Goal: Task Accomplishment & Management: Manage account settings

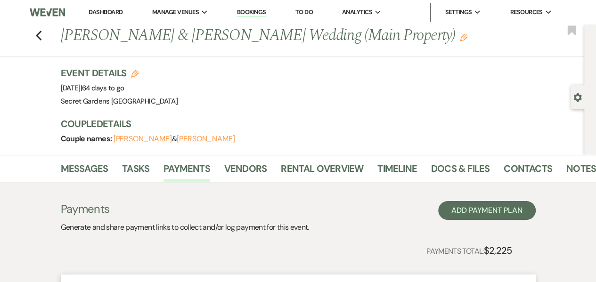
click at [37, 40] on div "Previous Gabriela Hernandez & Jonathan Alicea's Wedding (Main Property) Edit Bo…" at bounding box center [289, 40] width 589 height 32
click at [42, 36] on icon "Previous" at bounding box center [38, 35] width 7 height 11
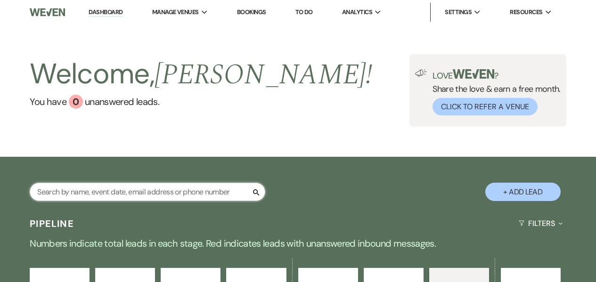
drag, startPoint x: 0, startPoint y: 0, endPoint x: 80, endPoint y: 190, distance: 206.0
click at [80, 190] on input "text" at bounding box center [147, 192] width 235 height 18
type input "[PERSON_NAME]"
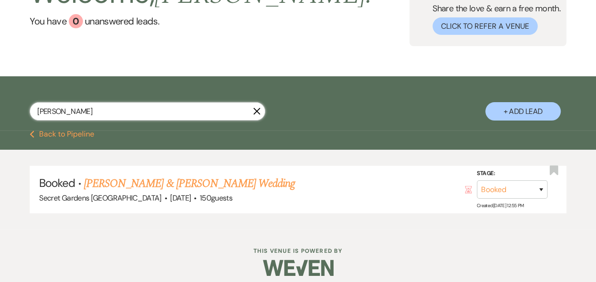
scroll to position [83, 0]
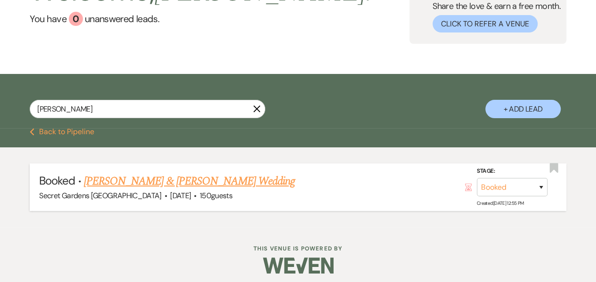
click at [96, 186] on link "[PERSON_NAME] & [PERSON_NAME] Wedding" at bounding box center [189, 181] width 211 height 17
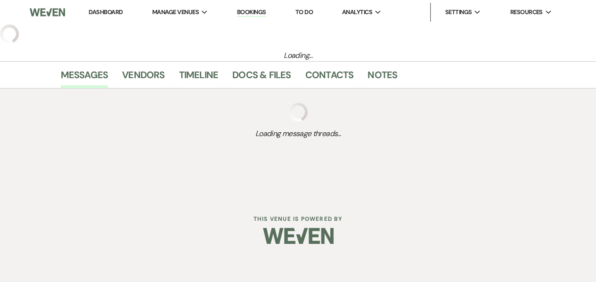
select select "6"
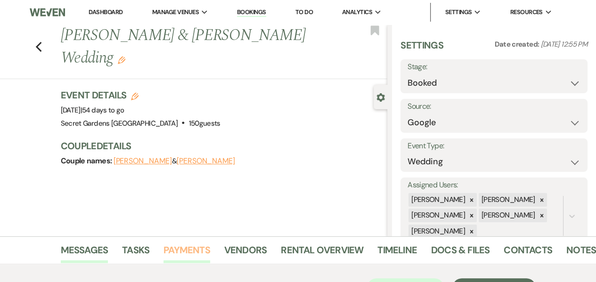
click at [178, 251] on link "Payments" at bounding box center [186, 253] width 47 height 21
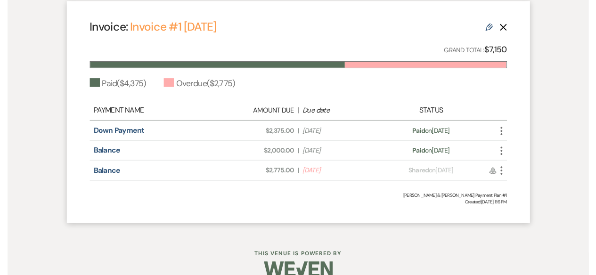
scroll to position [360, 0]
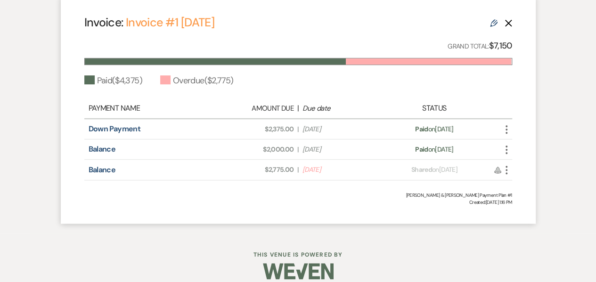
click at [507, 169] on icon "More" at bounding box center [506, 169] width 11 height 11
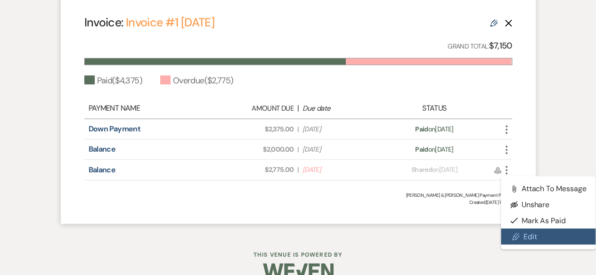
click at [512, 233] on icon "Pencil" at bounding box center [516, 237] width 8 height 8
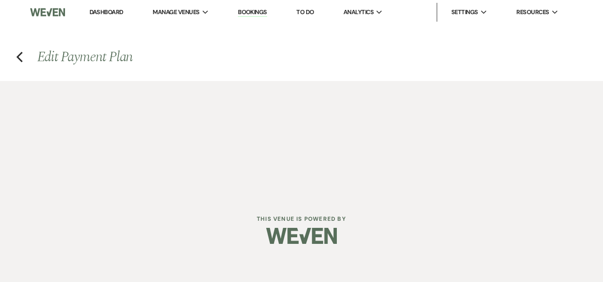
select select "25114"
select select "1"
select select "2"
select select "flat"
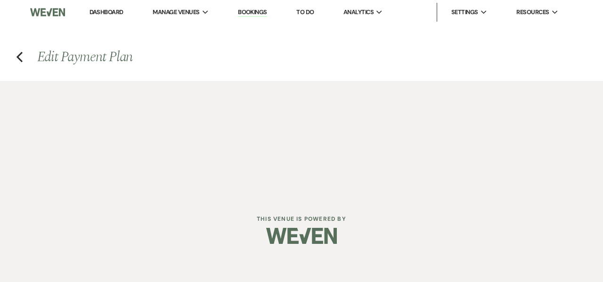
select select "true"
select select "both"
select select "daily"
select select "onDueDate"
select select "complete"
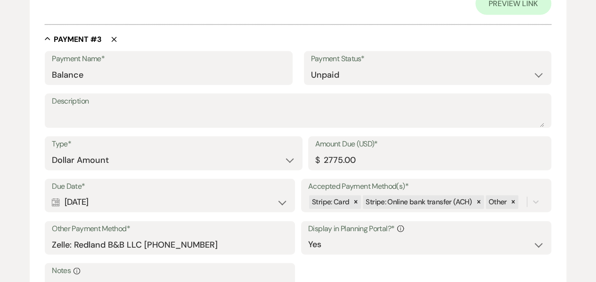
scroll to position [970, 0]
drag, startPoint x: 366, startPoint y: 160, endPoint x: 320, endPoint y: 161, distance: 45.7
click at [320, 161] on input "2775.00" at bounding box center [429, 160] width 229 height 18
type input "500.00"
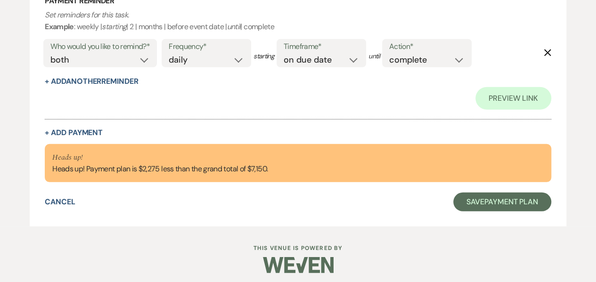
scroll to position [1284, 0]
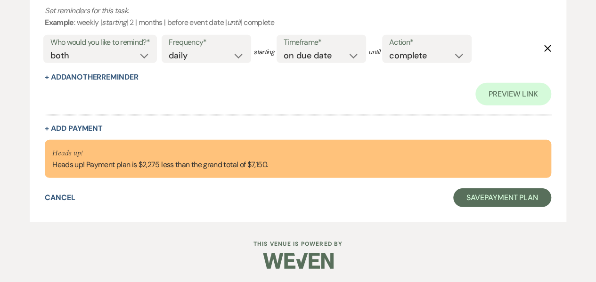
click at [362, 171] on div "Heads up! Heads up! Payment plan is $2,275 less than the grand total of $7,150." at bounding box center [298, 159] width 506 height 39
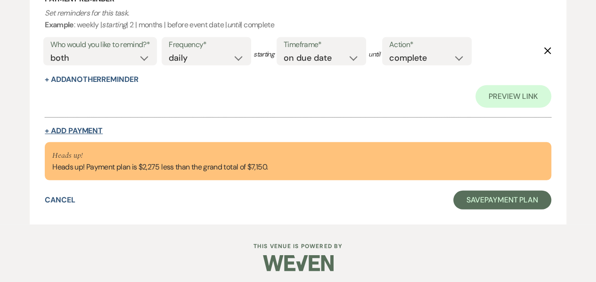
click at [94, 129] on button "+ Add Payment" at bounding box center [74, 131] width 58 height 8
select select "2"
select select "flat"
select select "true"
select select "client"
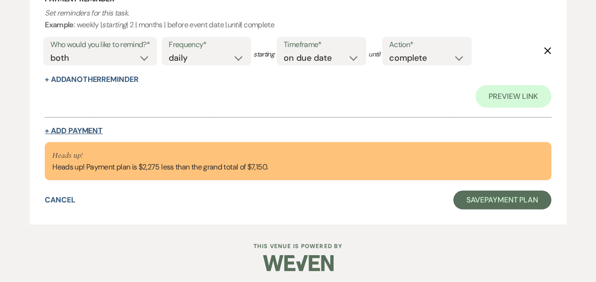
select select "weeks"
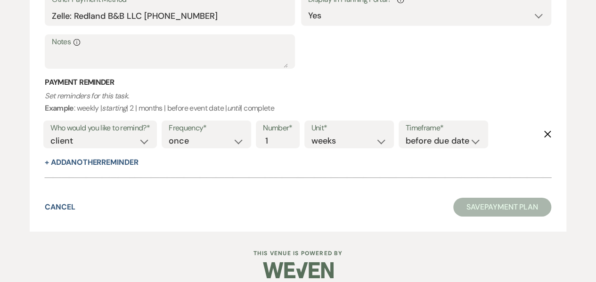
scroll to position [1541, 0]
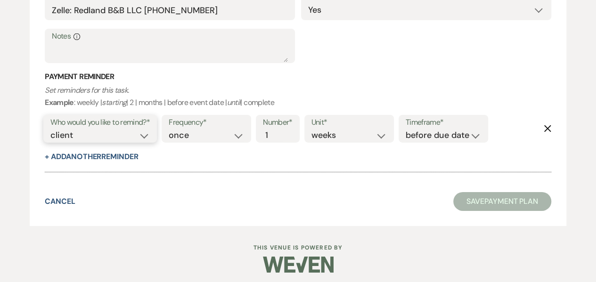
click at [133, 136] on select "client venue both" at bounding box center [99, 135] width 99 height 13
select select "both"
click at [50, 129] on select "client venue both" at bounding box center [99, 135] width 99 height 13
click at [179, 131] on select "once daily weekly monthly" at bounding box center [206, 135] width 75 height 13
select select "daily"
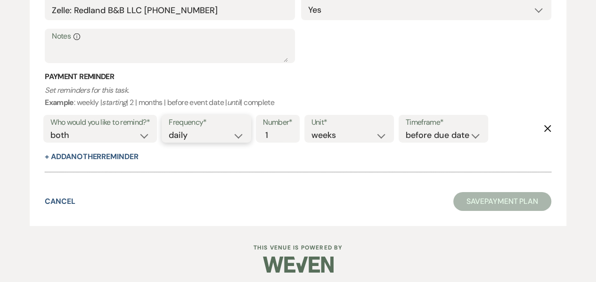
click at [170, 129] on select "once daily weekly monthly" at bounding box center [206, 135] width 75 height 13
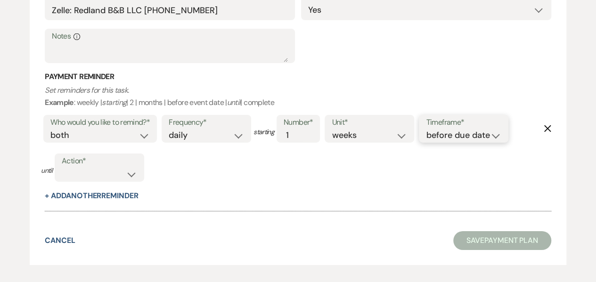
click at [444, 137] on select "before due date after due date on due date on custom date" at bounding box center [463, 135] width 75 height 13
select select "onDueDate"
click at [426, 129] on select "before due date after due date on due date on custom date" at bounding box center [463, 135] width 75 height 13
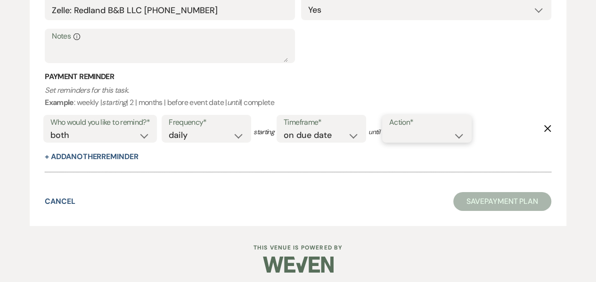
click at [442, 141] on select "complete due date custom date" at bounding box center [426, 135] width 75 height 13
select select "complete"
click at [391, 129] on select "complete due date custom date" at bounding box center [426, 135] width 75 height 13
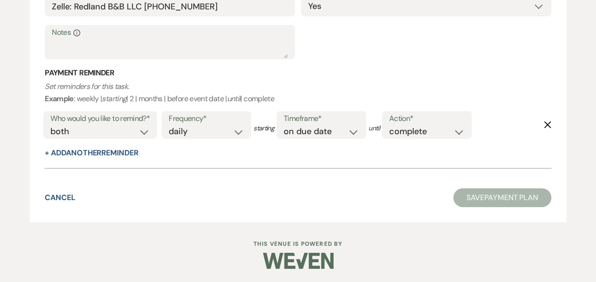
click at [487, 201] on button "Save Payment Plan" at bounding box center [502, 197] width 98 height 19
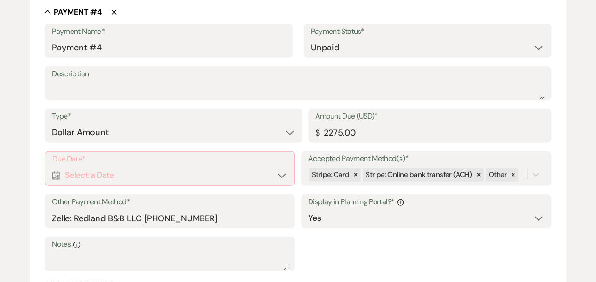
scroll to position [1333, 0]
click at [265, 176] on div "Calendar Select a Date Expand" at bounding box center [169, 176] width 235 height 18
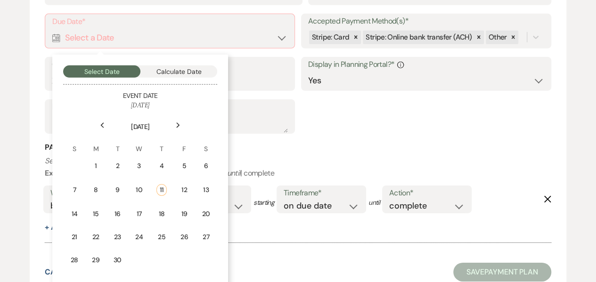
scroll to position [1473, 0]
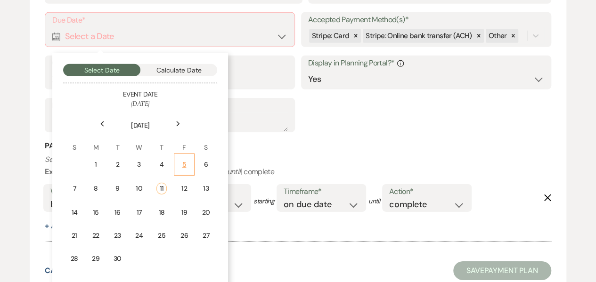
click at [184, 164] on div "5" at bounding box center [184, 165] width 8 height 10
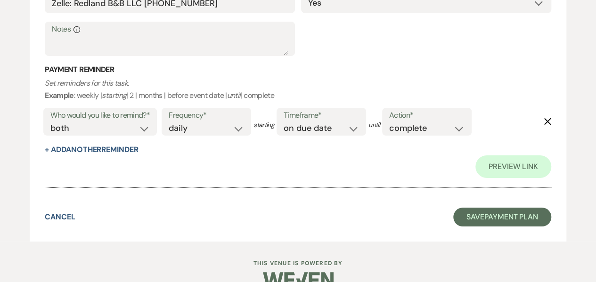
scroll to position [1618, 0]
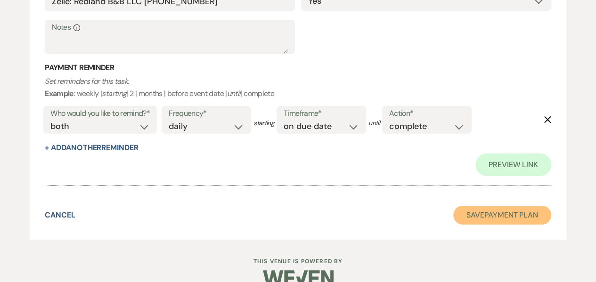
click at [470, 211] on button "Save Payment Plan" at bounding box center [502, 215] width 98 height 19
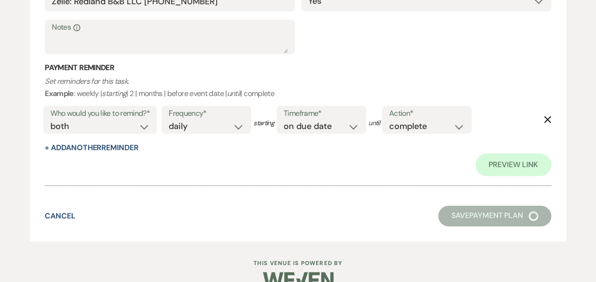
select select "6"
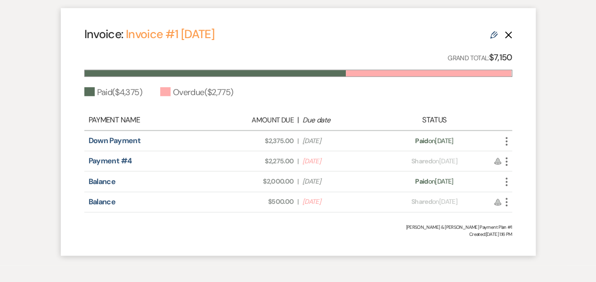
scroll to position [372, 0]
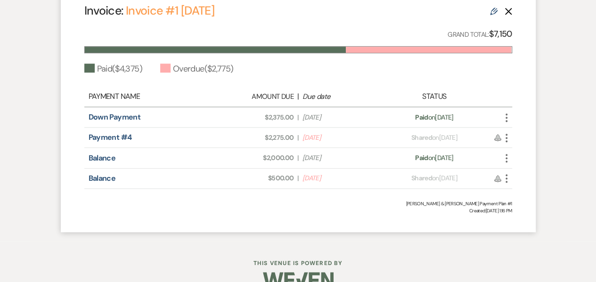
click at [506, 177] on use "button" at bounding box center [506, 178] width 2 height 8
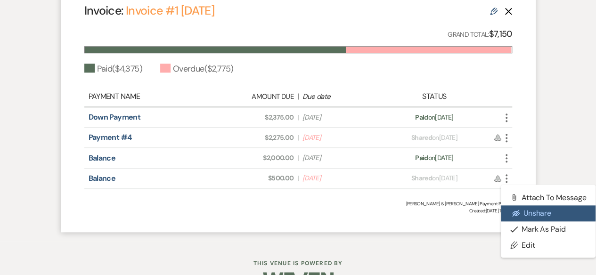
click at [515, 211] on icon "Eye Blocked" at bounding box center [516, 214] width 8 height 8
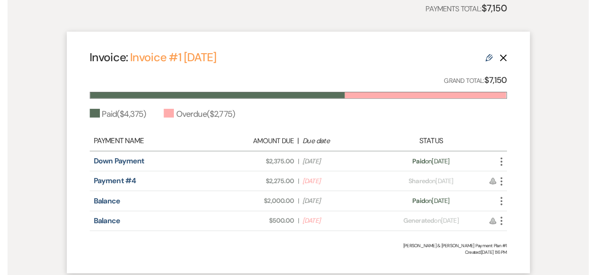
scroll to position [325, 0]
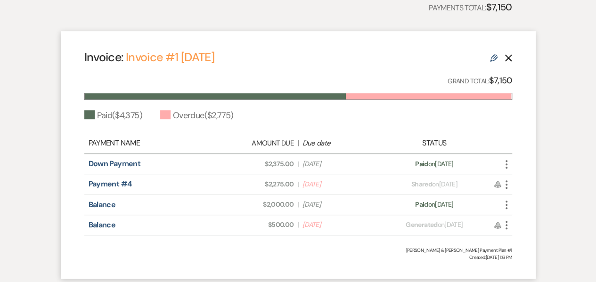
click at [503, 219] on icon "More" at bounding box center [506, 224] width 11 height 11
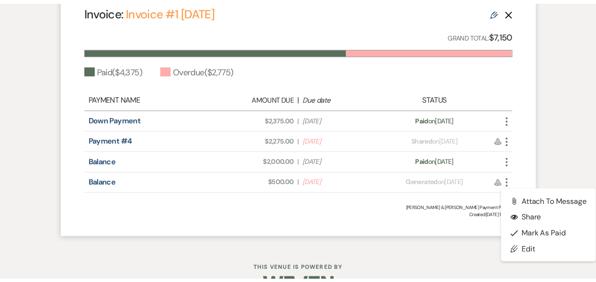
scroll to position [372, 0]
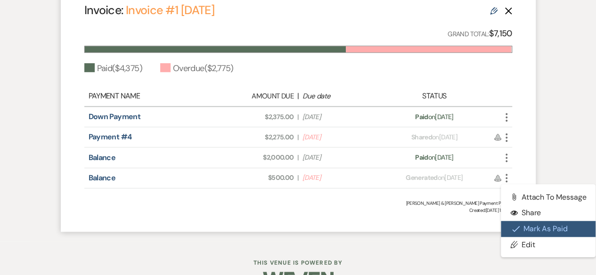
click at [514, 228] on icon "Check Mark" at bounding box center [516, 229] width 8 height 8
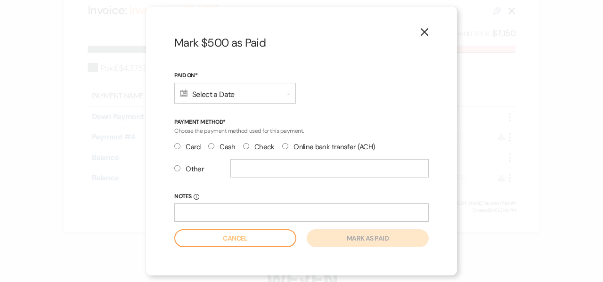
click at [279, 95] on div "Calendar Select a Date Expand" at bounding box center [235, 93] width 122 height 21
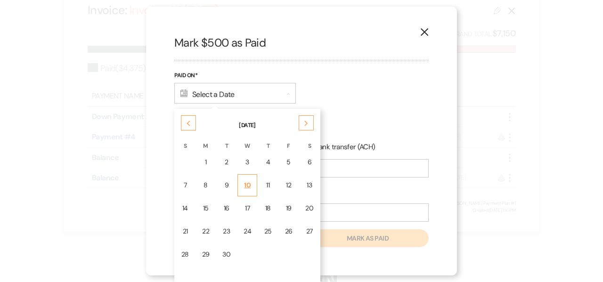
click at [244, 184] on div "10" at bounding box center [247, 185] width 8 height 10
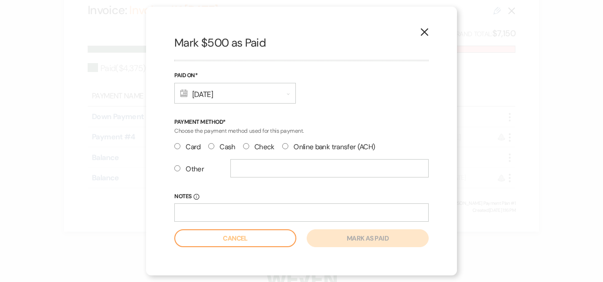
click at [192, 169] on label "Other" at bounding box center [189, 169] width 30 height 13
click at [180, 169] on input "Other" at bounding box center [177, 168] width 6 height 6
radio input "true"
click at [243, 168] on input "text" at bounding box center [329, 168] width 198 height 18
type input "ZELLE"
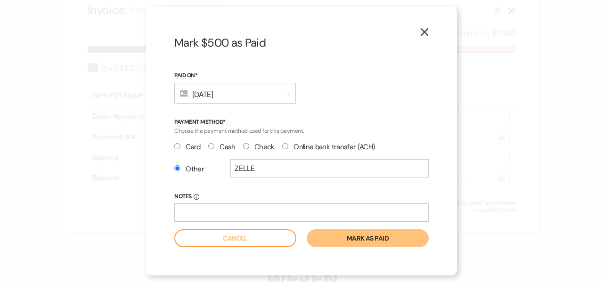
click at [338, 237] on button "Mark as paid" at bounding box center [368, 238] width 122 height 18
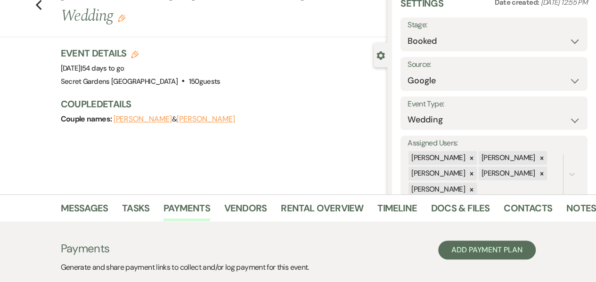
scroll to position [5, 0]
